Goal: Task Accomplishment & Management: Complete application form

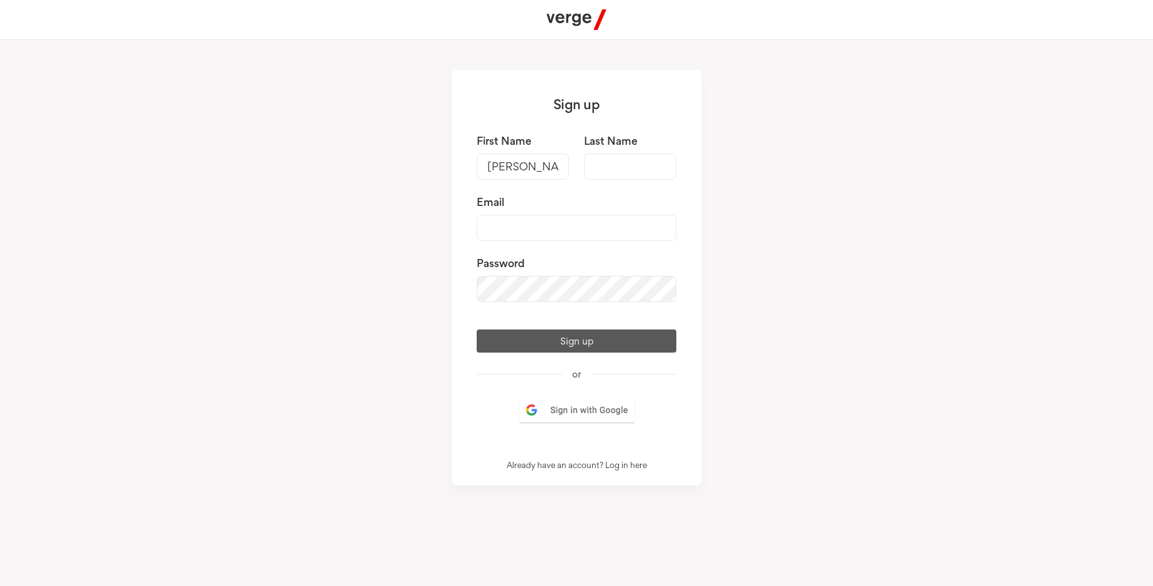
type input "[PERSON_NAME]"
click at [630, 167] on input "Last Name" at bounding box center [630, 166] width 92 height 26
type input "[PERSON_NAME]"
click at [576, 228] on input "Email" at bounding box center [577, 228] width 200 height 26
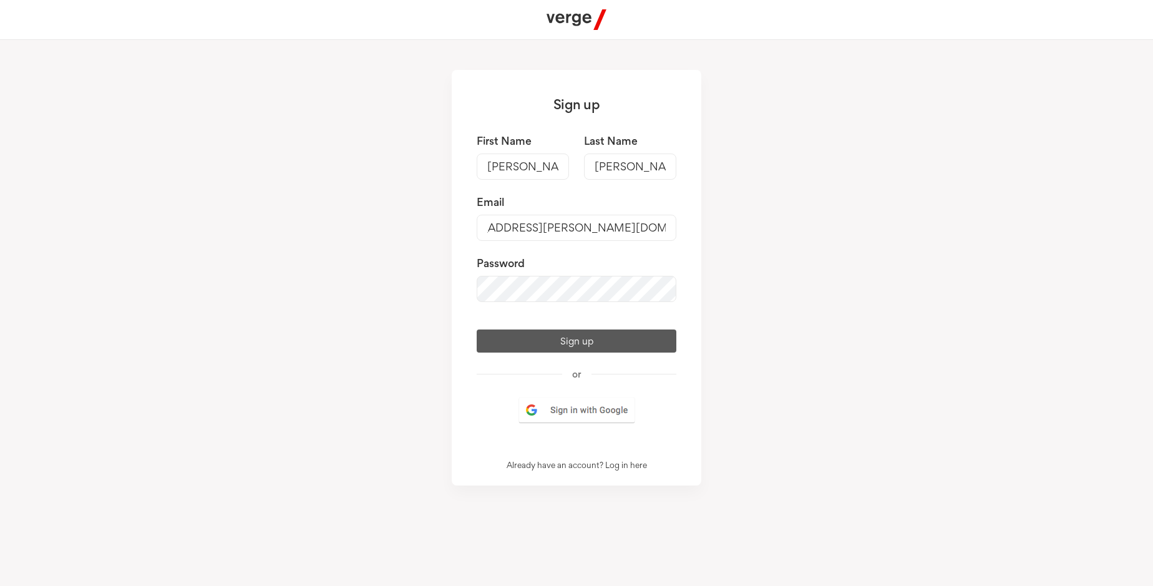
type input "[EMAIL_ADDRESS][PERSON_NAME][DOMAIN_NAME]"
click at [576, 353] on button "Sign up" at bounding box center [577, 340] width 200 height 23
